Goal: Navigation & Orientation: Find specific page/section

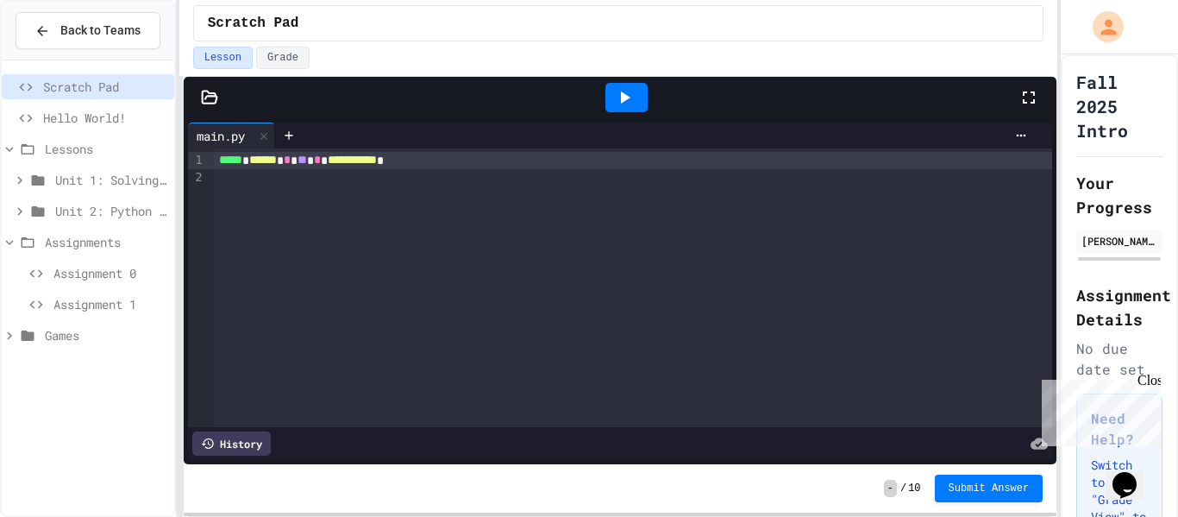
click at [77, 331] on span "Games" at bounding box center [106, 335] width 122 height 18
click at [70, 368] on span "Pong with Turtle" at bounding box center [110, 366] width 114 height 18
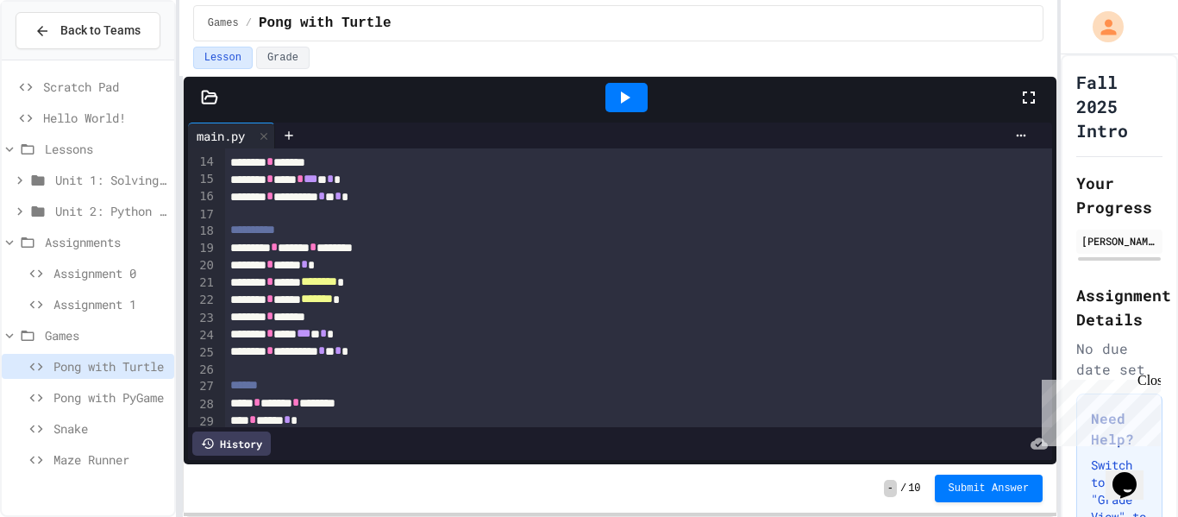
scroll to position [480, 0]
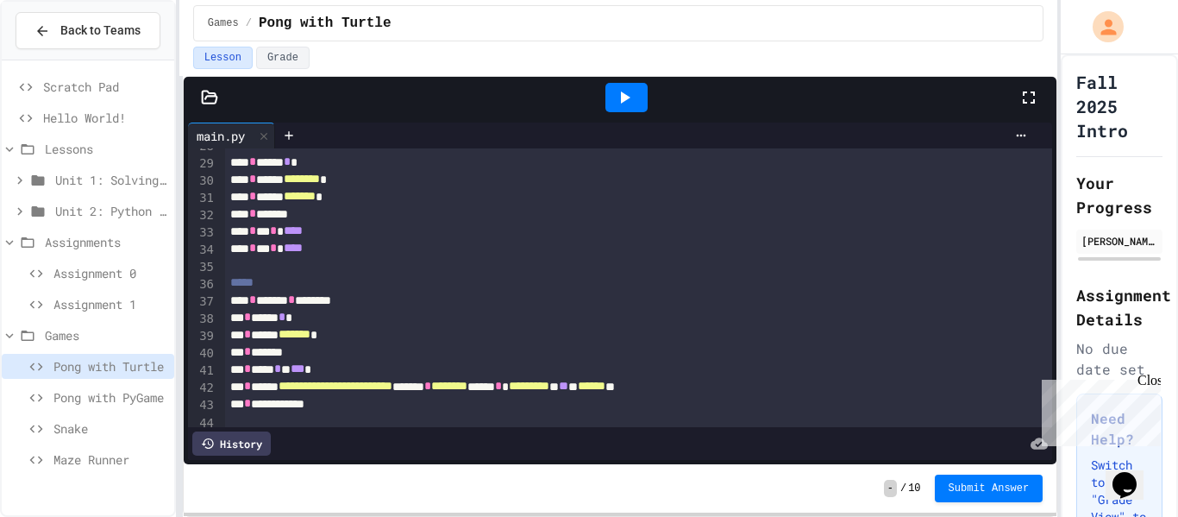
click at [105, 298] on span "Assignment 1" at bounding box center [110, 304] width 114 height 18
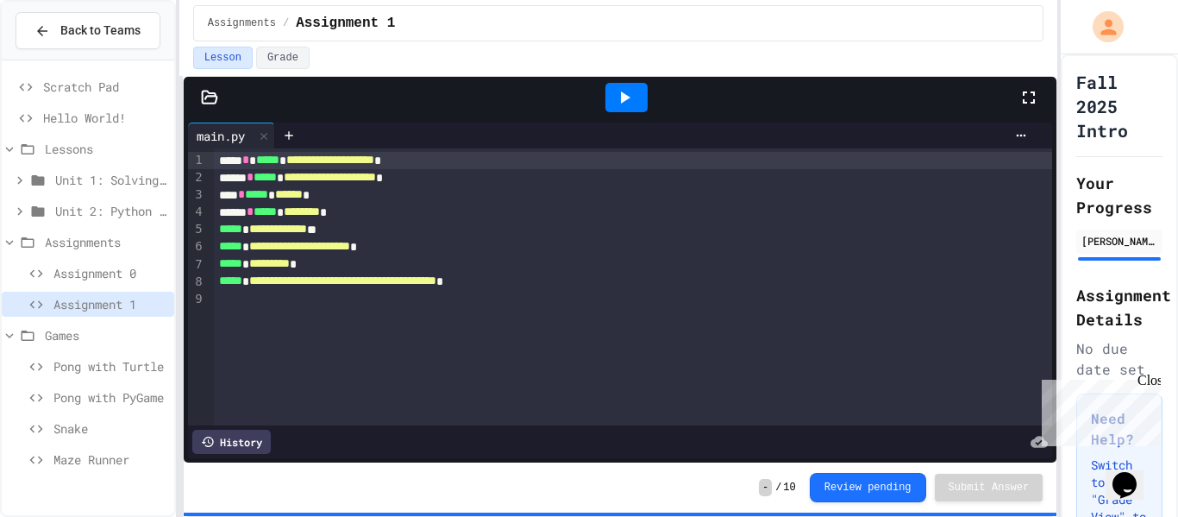
click at [377, 273] on div "**********" at bounding box center [633, 281] width 839 height 17
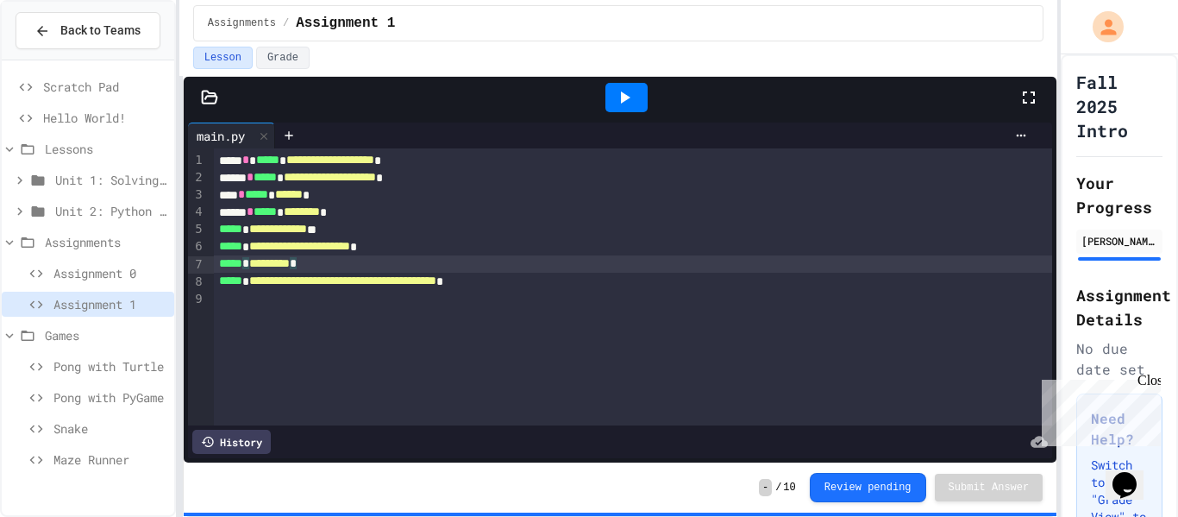
click at [80, 277] on span "Assignment 0" at bounding box center [110, 273] width 114 height 18
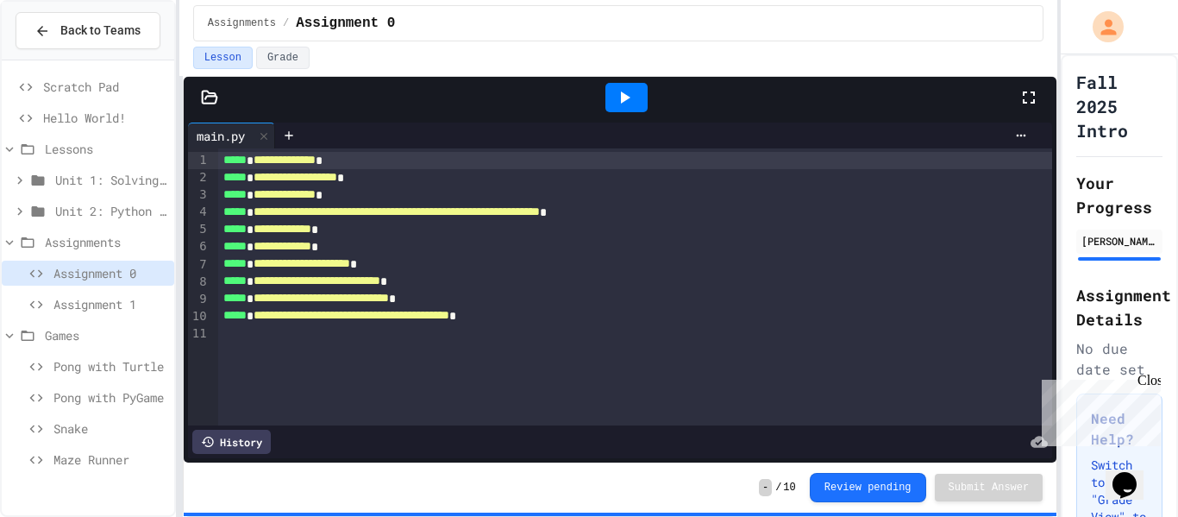
click at [640, 93] on div at bounding box center [626, 97] width 42 height 29
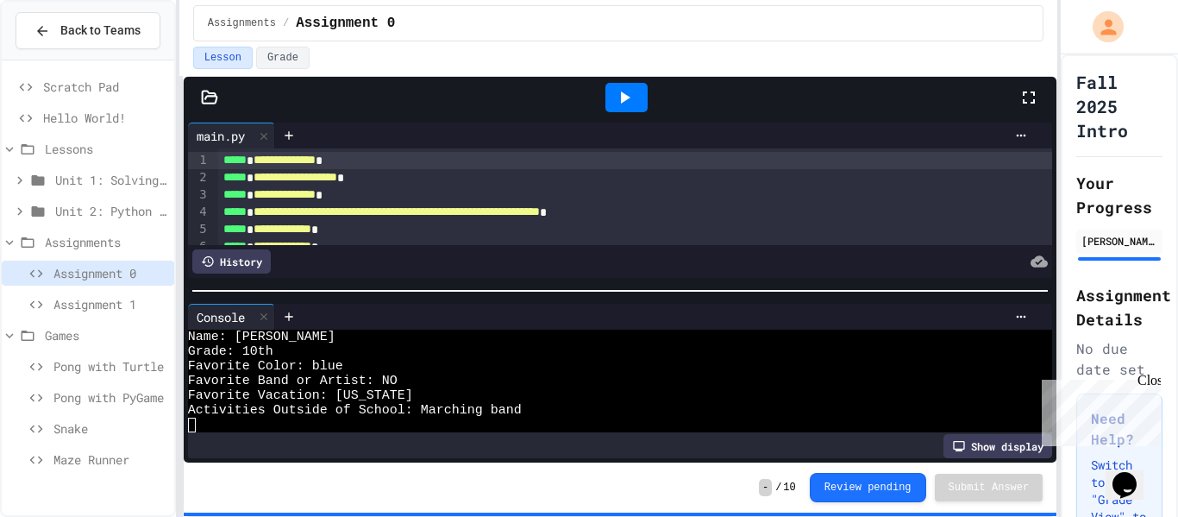
scroll to position [101, 0]
